Goal: Information Seeking & Learning: Find specific fact

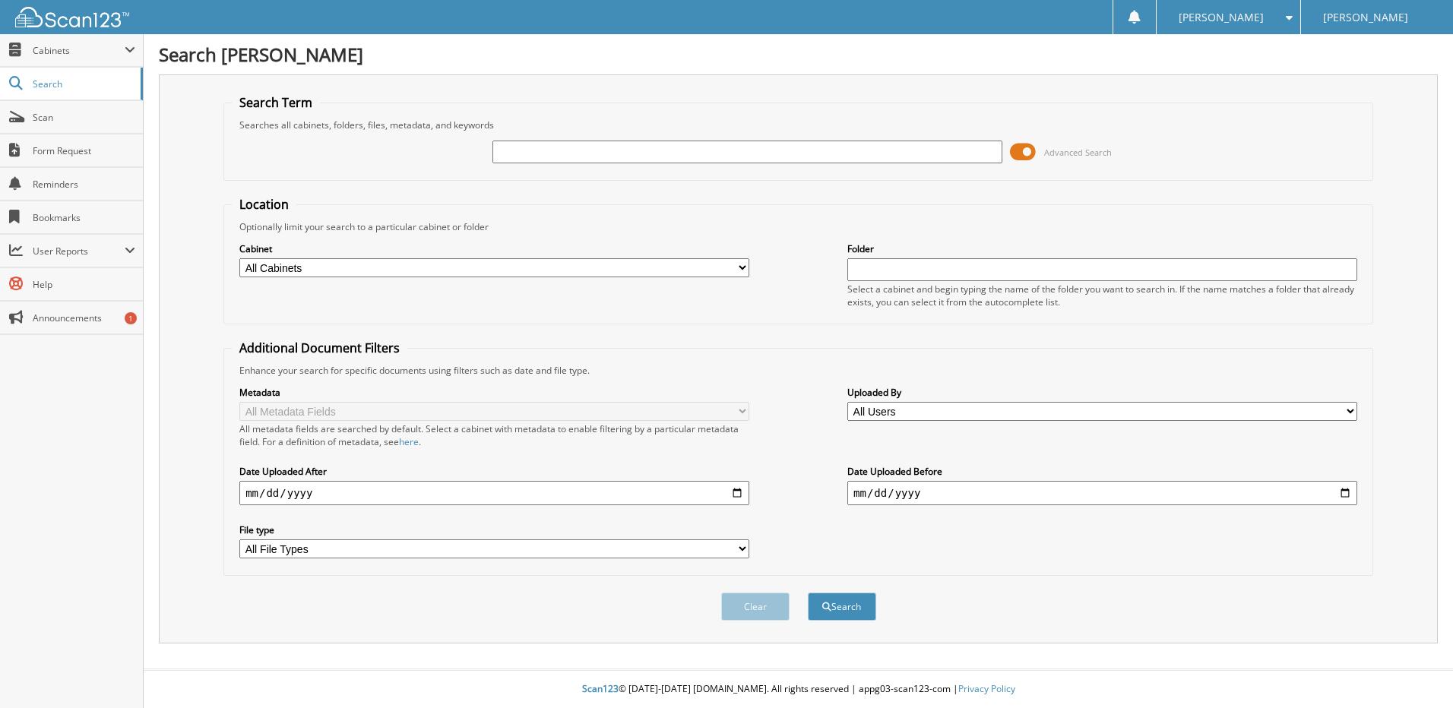
click at [576, 151] on input "text" at bounding box center [748, 152] width 510 height 23
type input "115297"
click at [850, 604] on button "Search" at bounding box center [842, 607] width 68 height 28
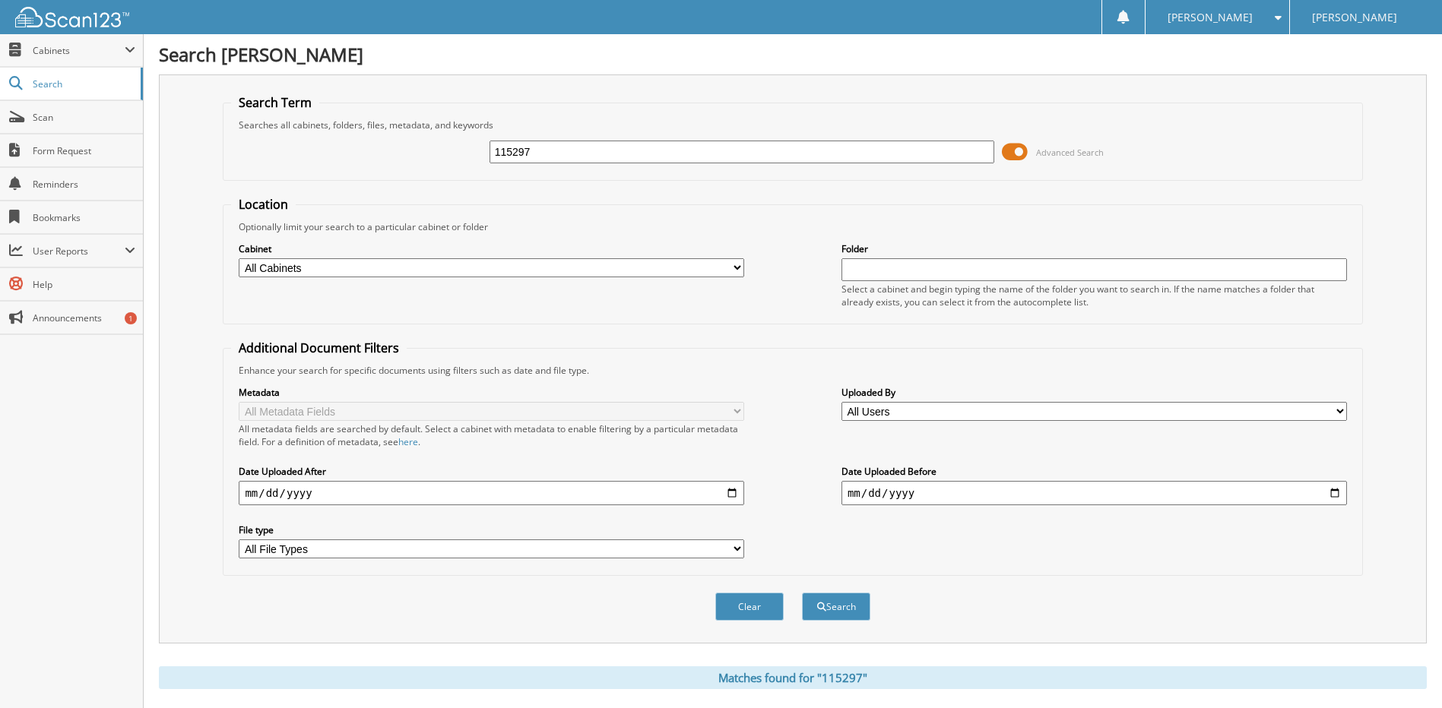
click at [604, 147] on input "115297" at bounding box center [742, 152] width 505 height 23
